Goal: Navigation & Orientation: Find specific page/section

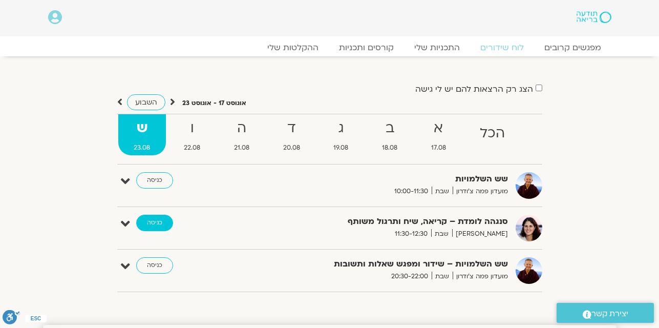
click at [151, 226] on link "כניסה" at bounding box center [154, 223] width 37 height 16
click at [154, 224] on link "כניסה" at bounding box center [154, 223] width 37 height 16
